Goal: Download file/media

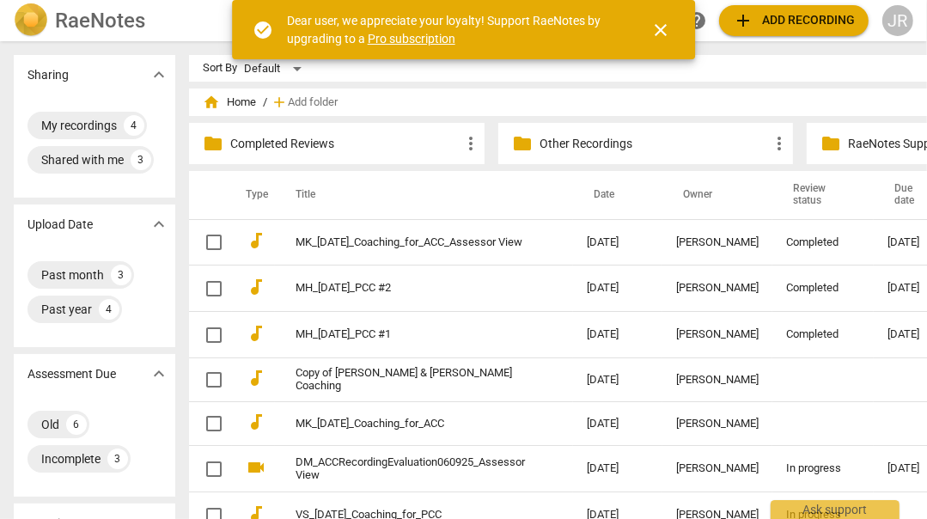
click at [663, 27] on span "close" at bounding box center [660, 30] width 21 height 21
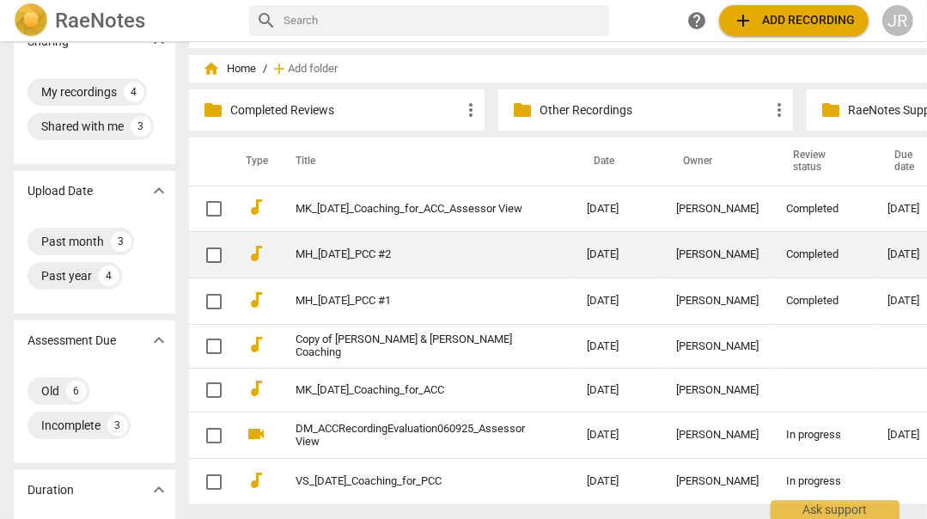
scroll to position [31, 0]
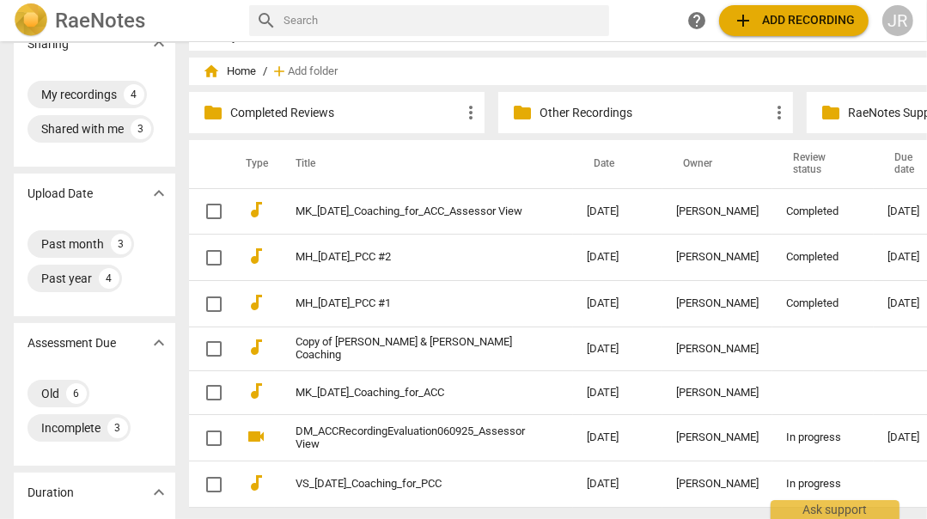
click at [413, 114] on p "Completed Reviews" at bounding box center [345, 113] width 230 height 18
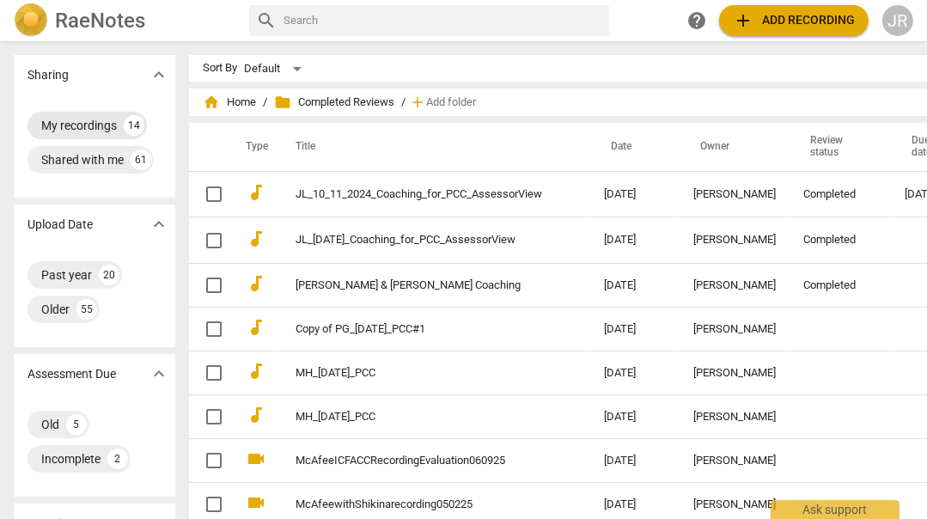
click at [69, 125] on div "My recordings" at bounding box center [79, 125] width 76 height 17
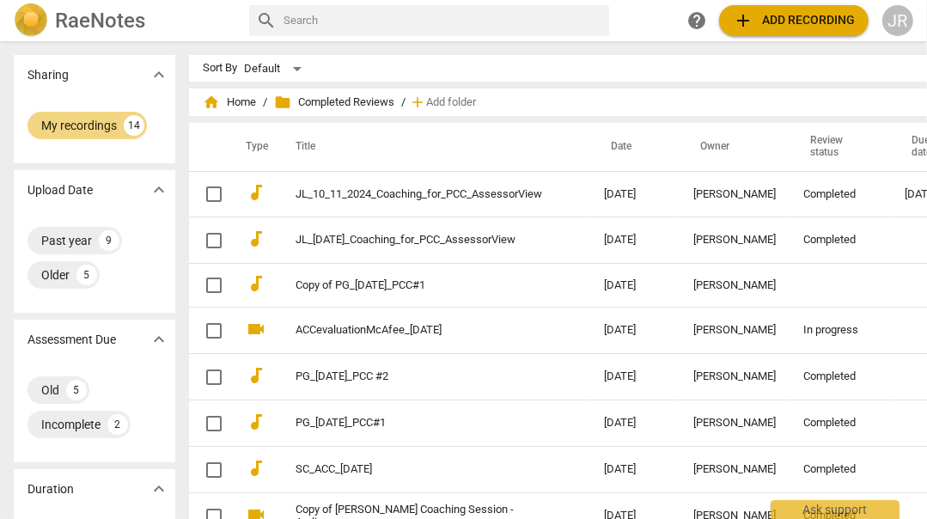
click at [113, 15] on h2 "RaeNotes" at bounding box center [100, 21] width 90 height 24
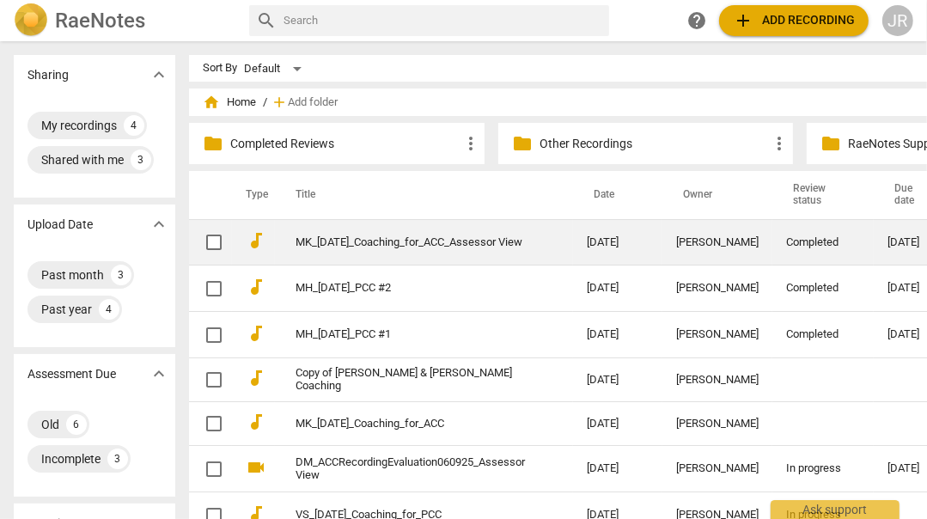
click at [388, 236] on link "MK_[DATE]_Coaching_for_ACC_Assessor View" at bounding box center [410, 242] width 229 height 13
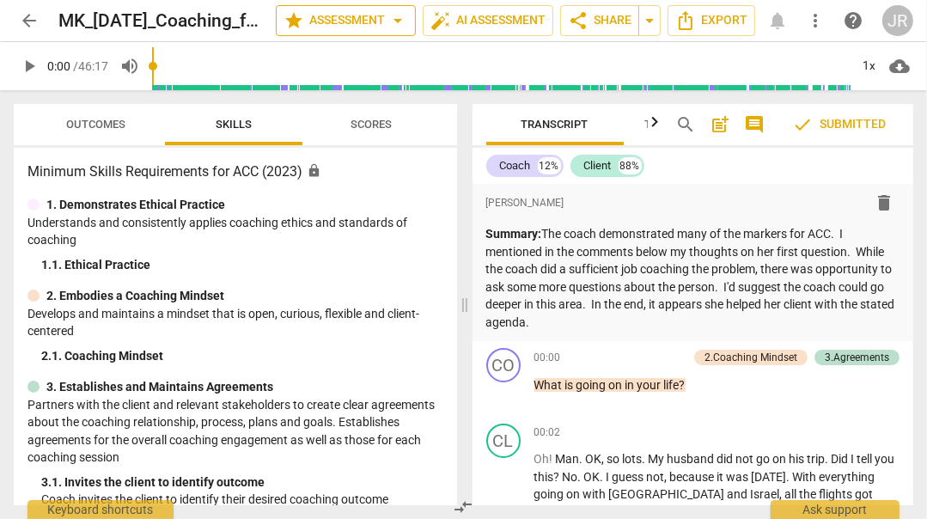
click at [400, 22] on span "arrow_drop_down" at bounding box center [397, 20] width 21 height 21
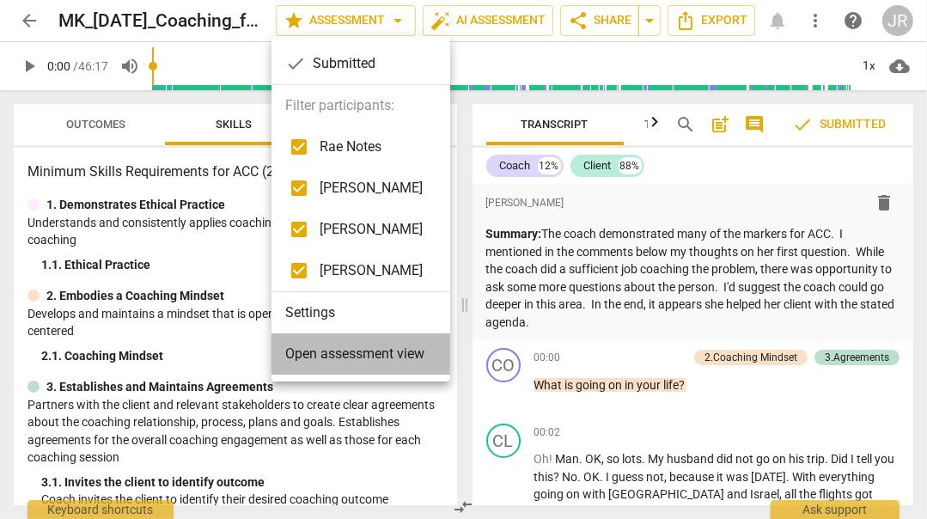
click at [397, 346] on span "Open assessment view" at bounding box center [354, 354] width 139 height 21
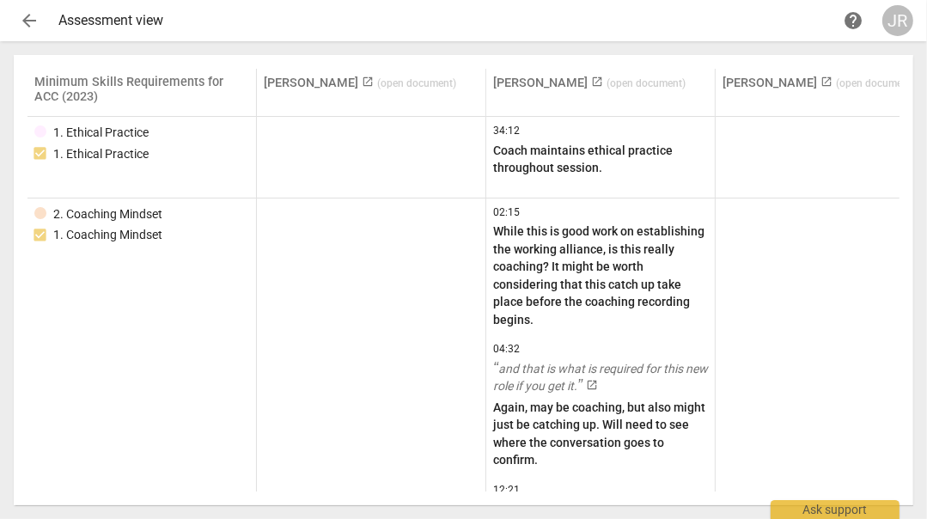
click at [25, 14] on span "arrow_back" at bounding box center [29, 20] width 21 height 21
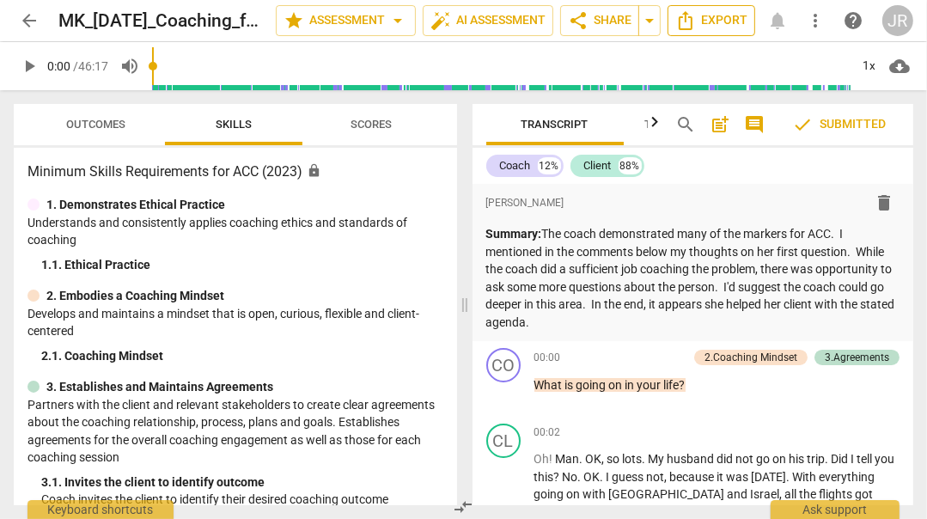
click at [731, 16] on span "Export" at bounding box center [711, 20] width 72 height 21
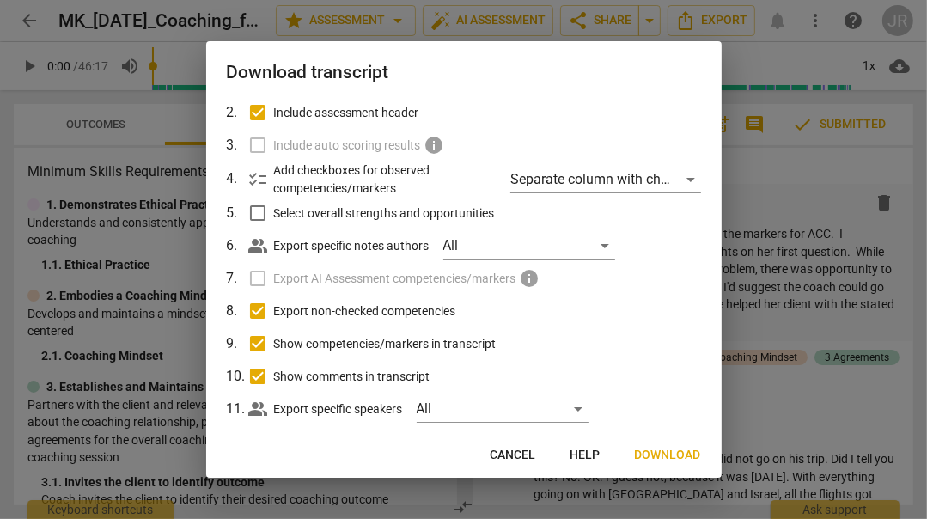
scroll to position [132, 0]
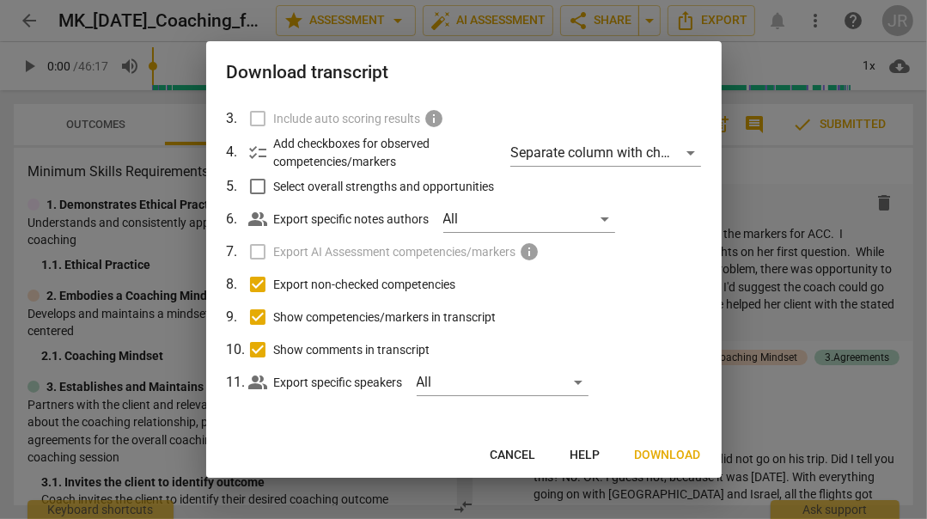
click at [670, 451] on span "Download" at bounding box center [668, 455] width 66 height 17
